Goal: Navigation & Orientation: Find specific page/section

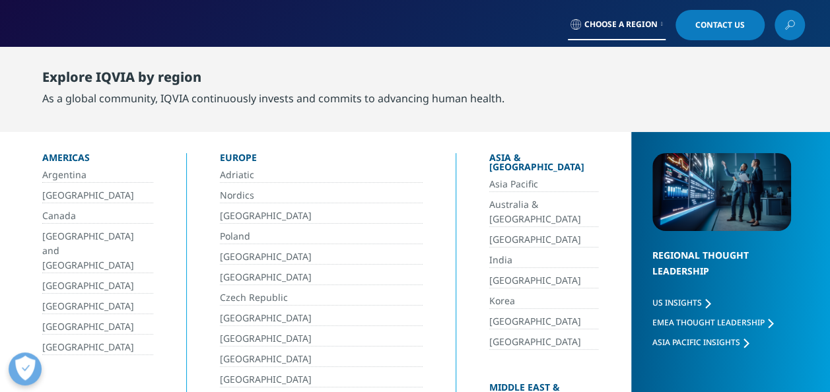
click at [498, 180] on link "Asia Pacific" at bounding box center [543, 184] width 109 height 15
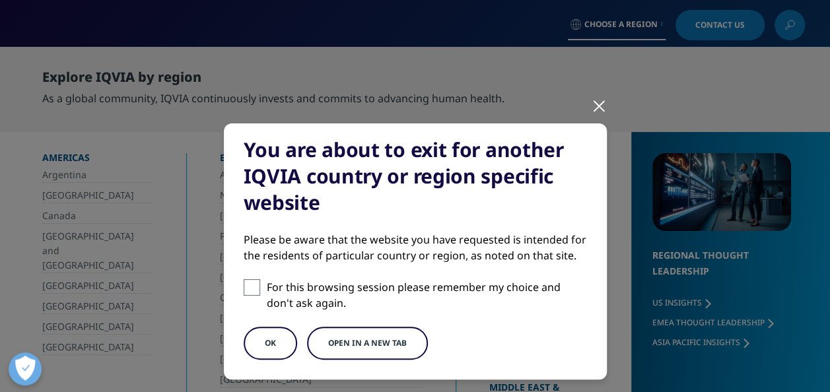
click at [595, 113] on div at bounding box center [599, 105] width 15 height 36
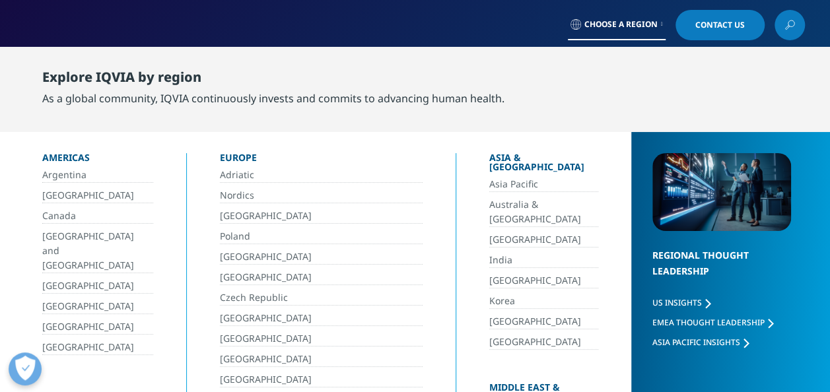
click at [378, 254] on link "[GEOGRAPHIC_DATA]" at bounding box center [321, 257] width 203 height 15
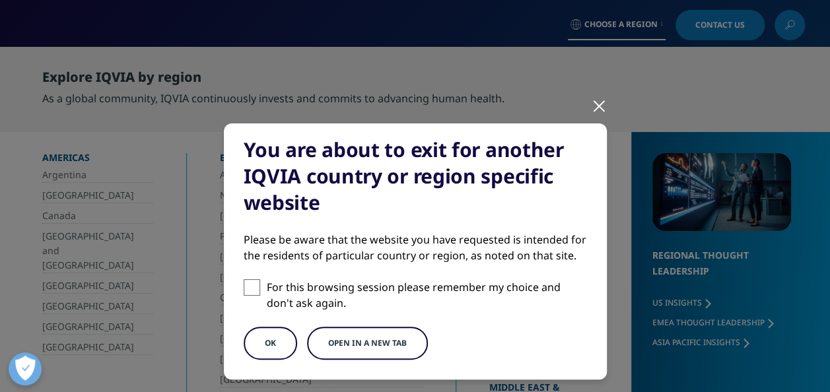
click at [596, 106] on div at bounding box center [599, 105] width 15 height 36
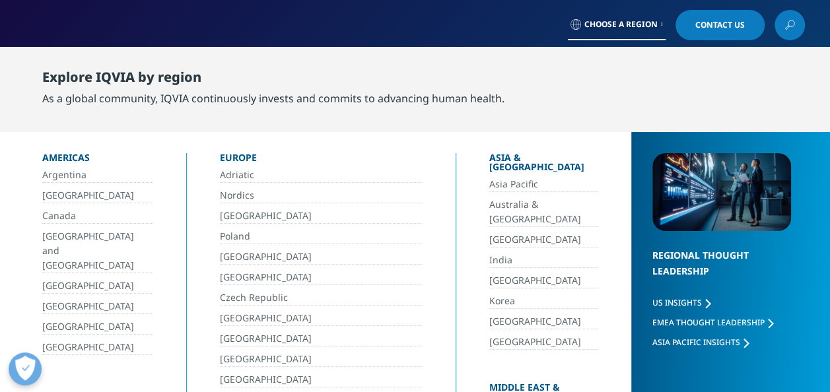
scroll to position [156, 0]
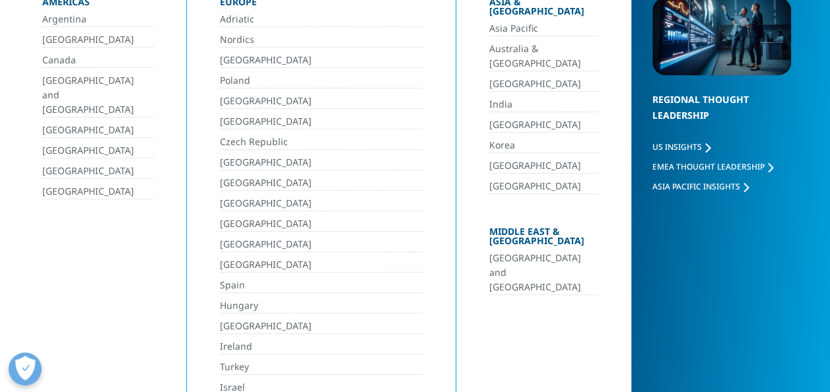
click at [499, 42] on link "Australia & [GEOGRAPHIC_DATA]" at bounding box center [543, 57] width 109 height 30
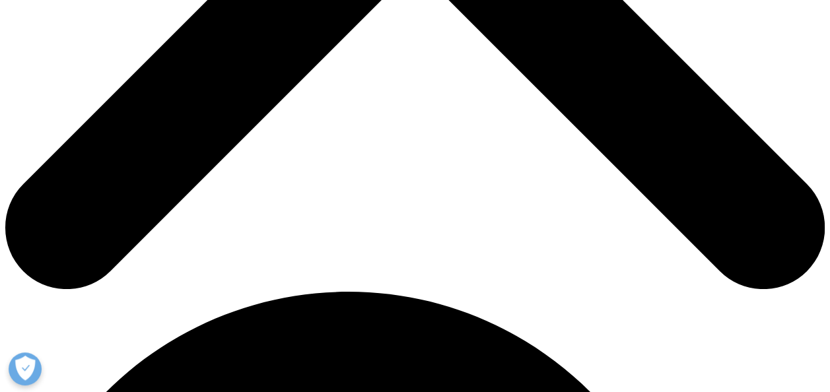
scroll to position [405, 0]
